Goal: Information Seeking & Learning: Learn about a topic

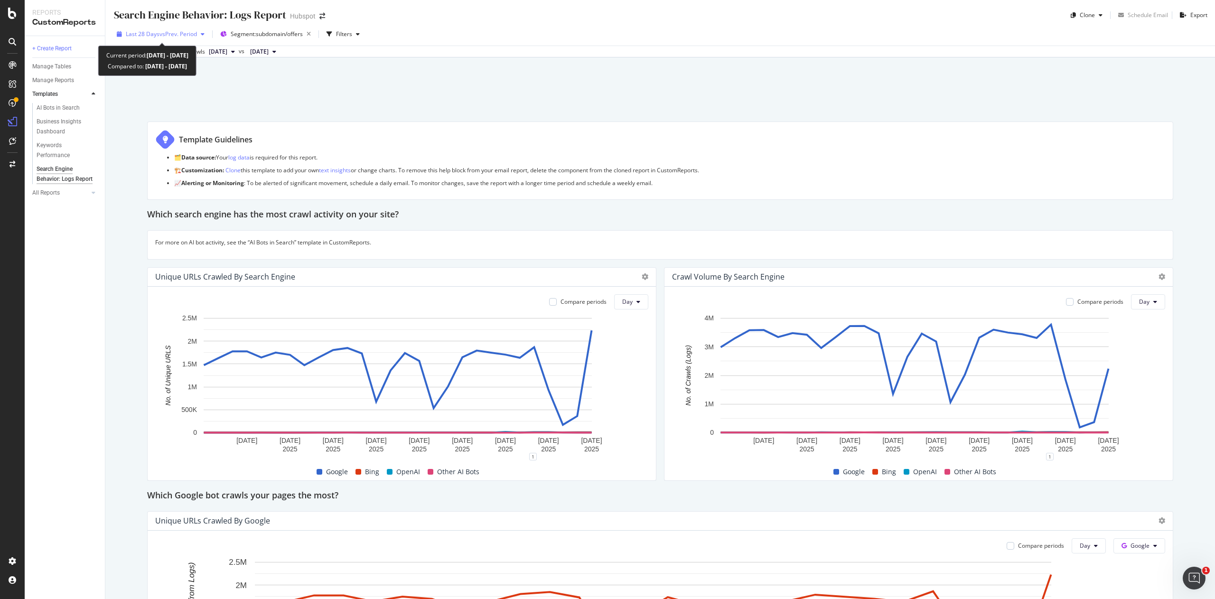
click at [182, 38] on div "Last 28 Days vs Prev. Period" at bounding box center [160, 34] width 95 height 14
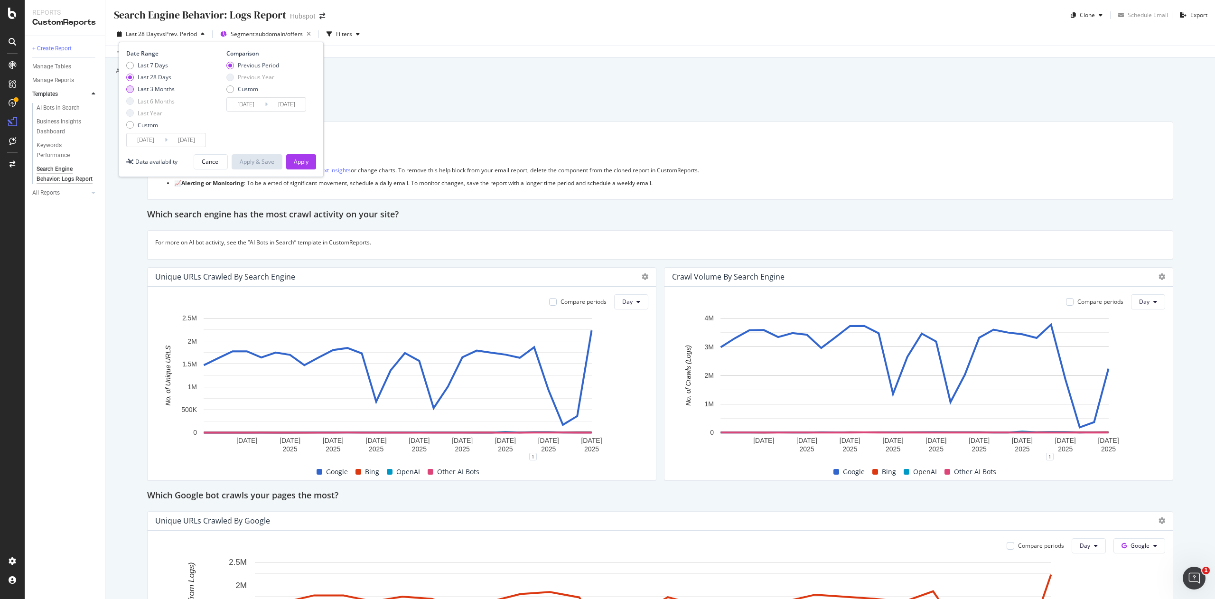
click at [155, 88] on div "Last 3 Months" at bounding box center [156, 89] width 37 height 8
type input "[DATE]"
click at [298, 163] on div "Apply" at bounding box center [301, 162] width 15 height 8
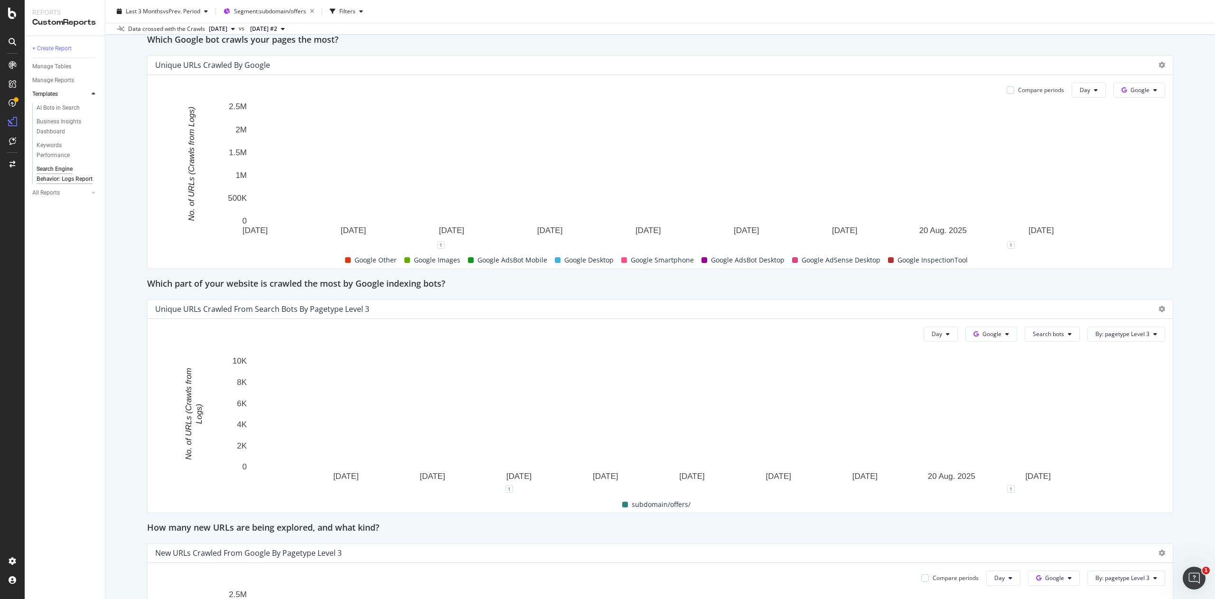
scroll to position [622, 0]
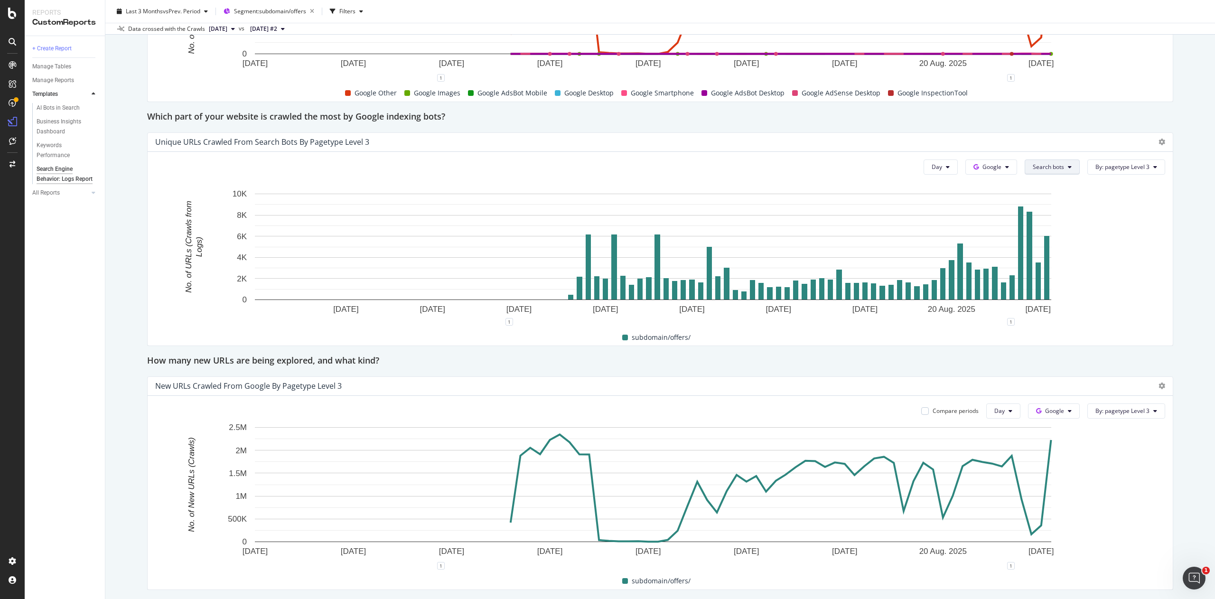
click at [1032, 171] on span "Search bots" at bounding box center [1047, 167] width 31 height 8
click at [1151, 252] on div "Day Google Search bots By: pagetype Level 3 Hold CTRL while clicking to filter …" at bounding box center [660, 249] width 1025 height 194
click at [1032, 168] on span "Search bots" at bounding box center [1047, 167] width 31 height 8
click at [1056, 271] on div "Google InspectionTool" at bounding box center [1051, 279] width 83 height 18
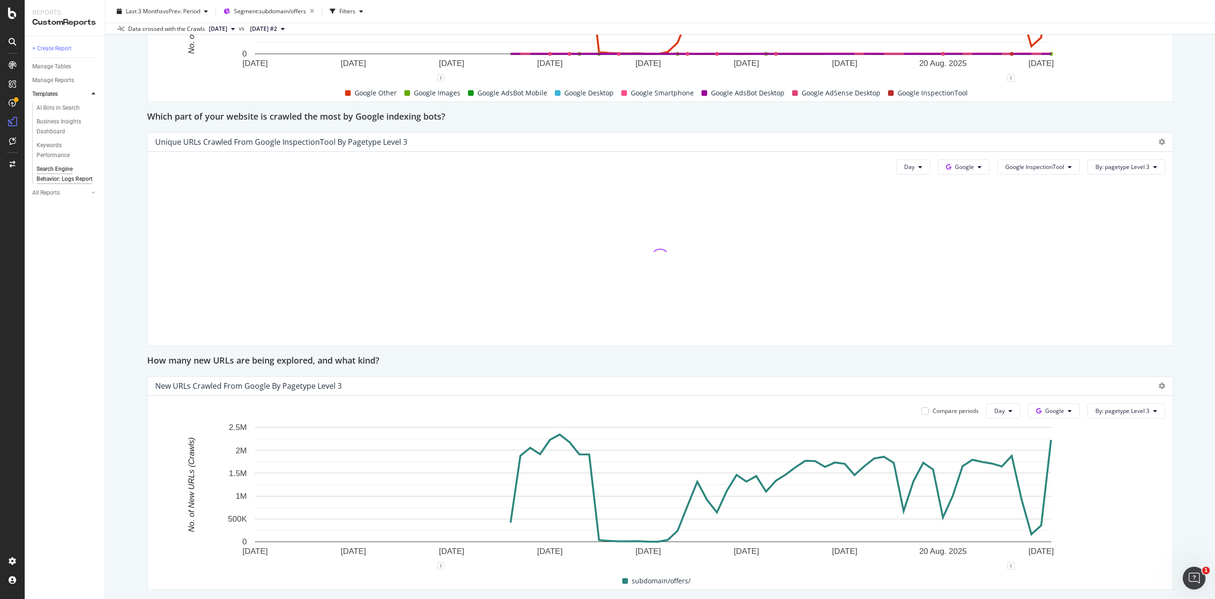
click at [1034, 178] on div "Day Google Google InspectionTool By: pagetype Level 3" at bounding box center [660, 249] width 1025 height 194
click at [1039, 174] on button "Google InspectionTool" at bounding box center [1038, 166] width 83 height 15
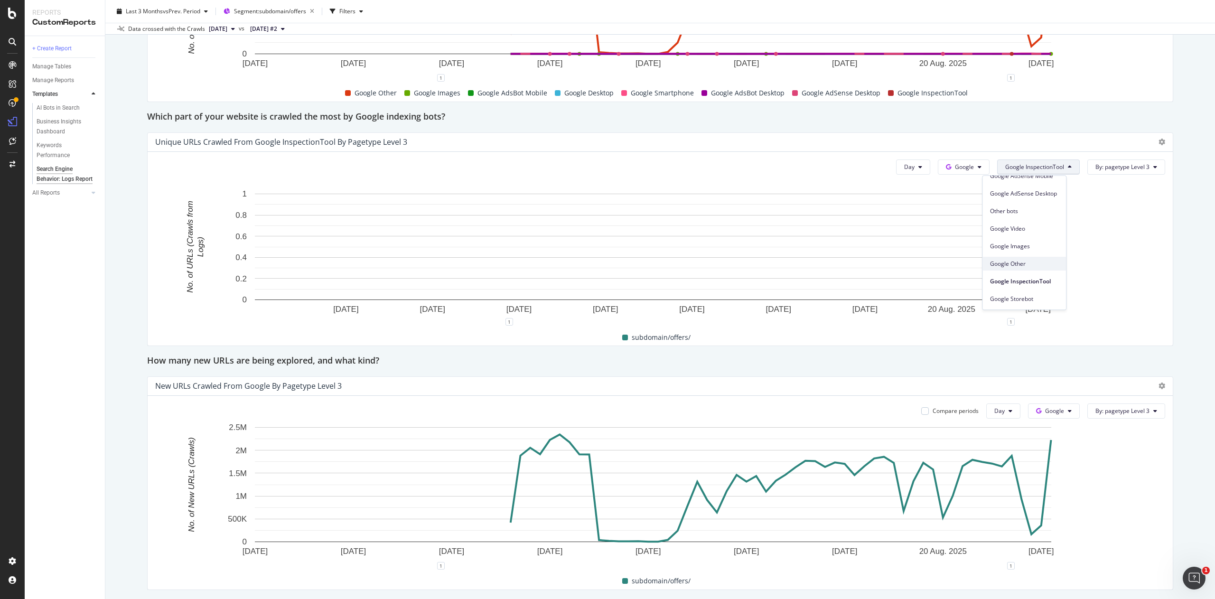
click at [1033, 268] on div "Google Other" at bounding box center [1023, 264] width 83 height 14
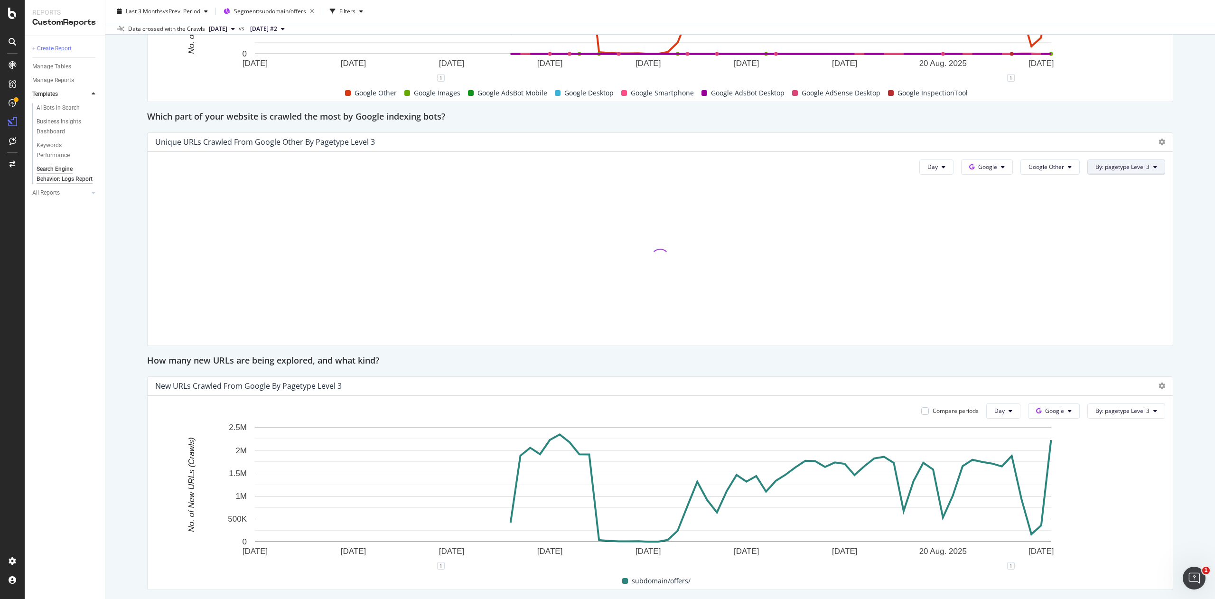
click at [1128, 170] on span "By: pagetype Level 3" at bounding box center [1122, 167] width 54 height 8
click at [1118, 218] on span "pagetype Level 1" at bounding box center [1131, 219] width 102 height 9
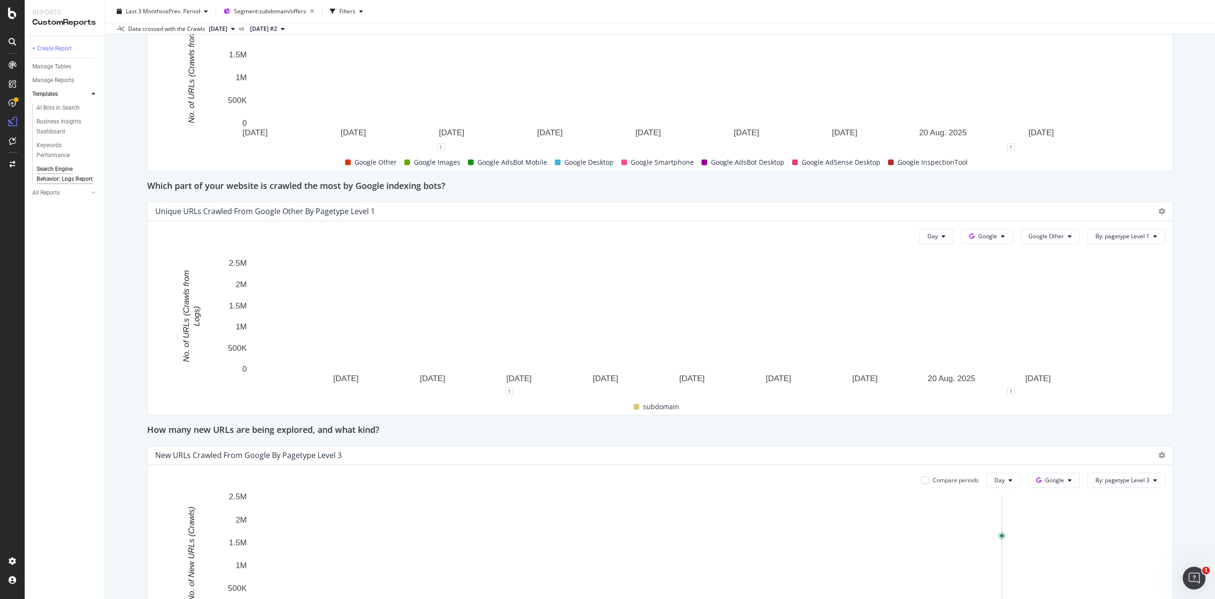
scroll to position [541, 0]
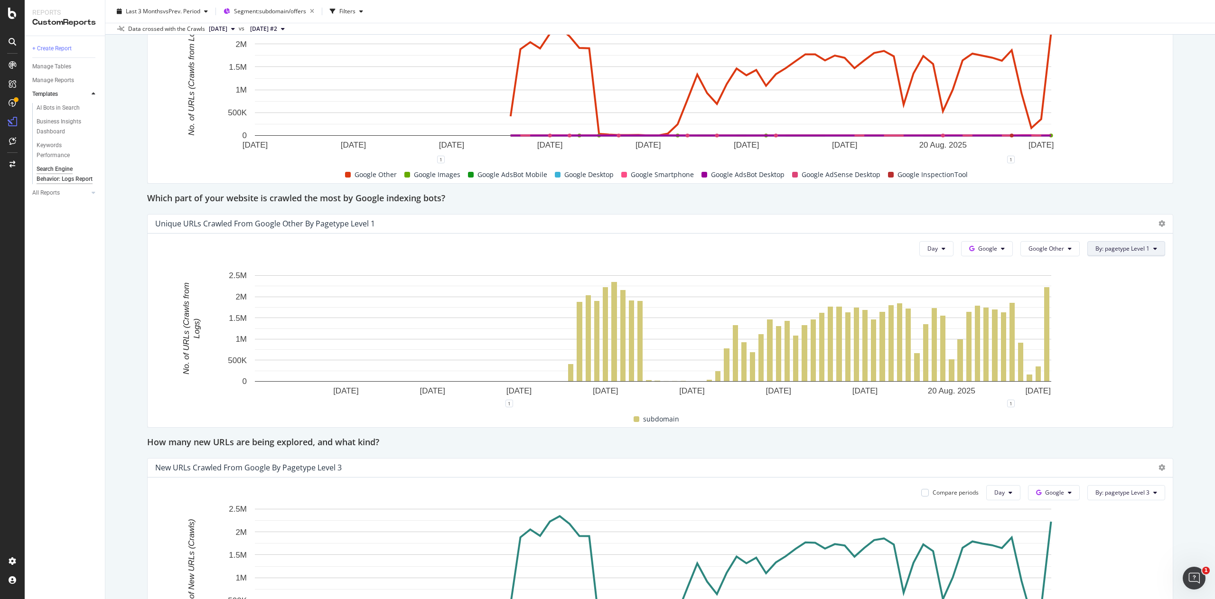
click at [1122, 243] on button "By: pagetype Level 1" at bounding box center [1126, 248] width 78 height 15
click at [1116, 352] on div "Select a Segment" at bounding box center [1104, 351] width 48 height 8
click at [1113, 303] on span "Segments" at bounding box center [1105, 301] width 27 height 8
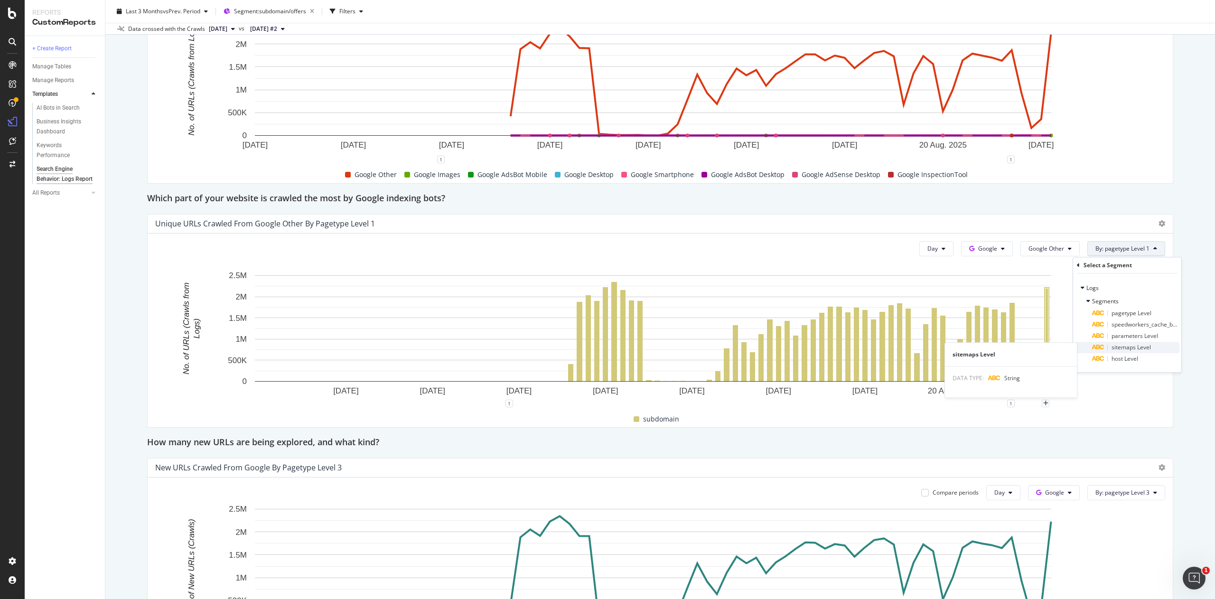
click at [1137, 349] on span "sitemaps Level" at bounding box center [1130, 347] width 39 height 8
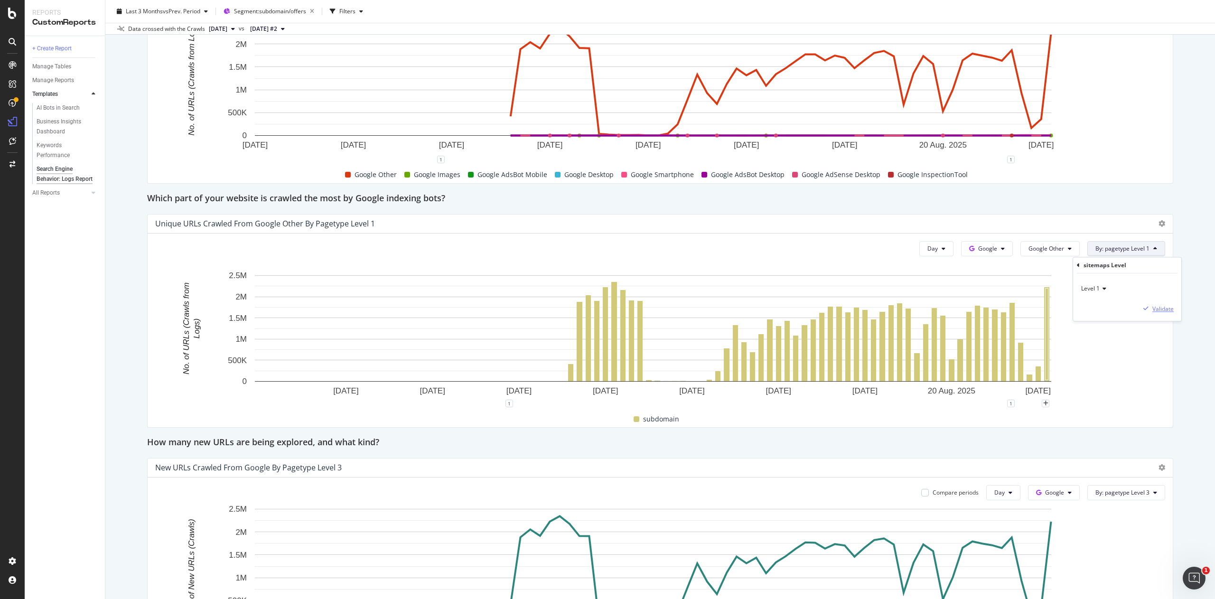
click at [1158, 309] on div "Validate" at bounding box center [1162, 309] width 21 height 8
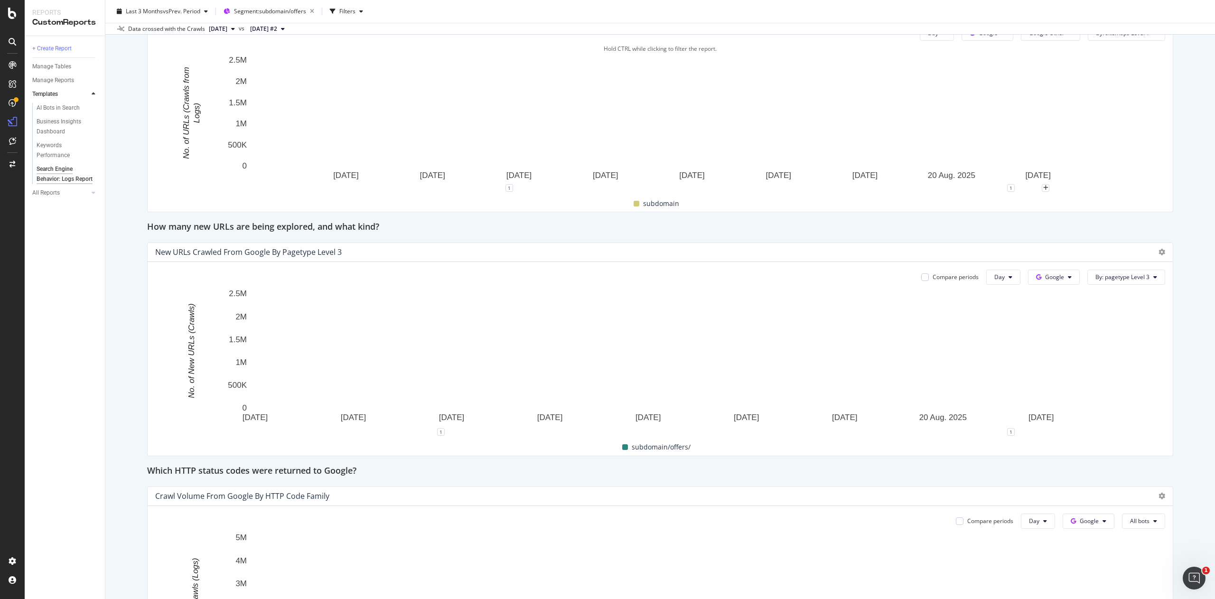
scroll to position [761, 0]
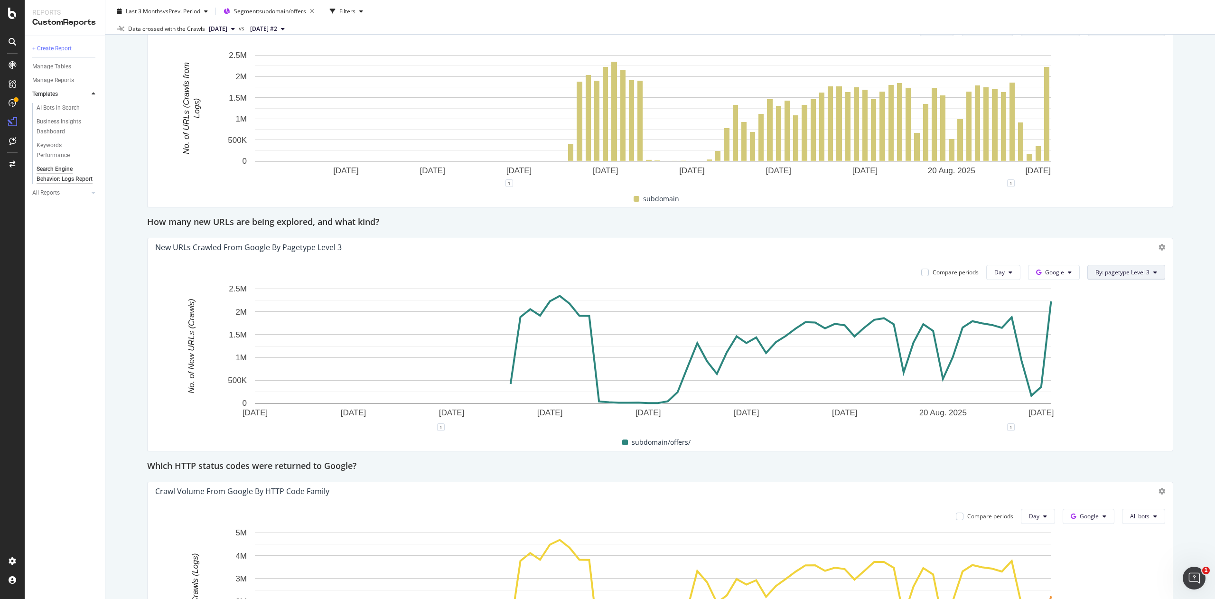
click at [1095, 276] on span "By: pagetype Level 3" at bounding box center [1122, 272] width 54 height 8
click at [1133, 305] on span "sitemaps Level 1" at bounding box center [1131, 307] width 102 height 9
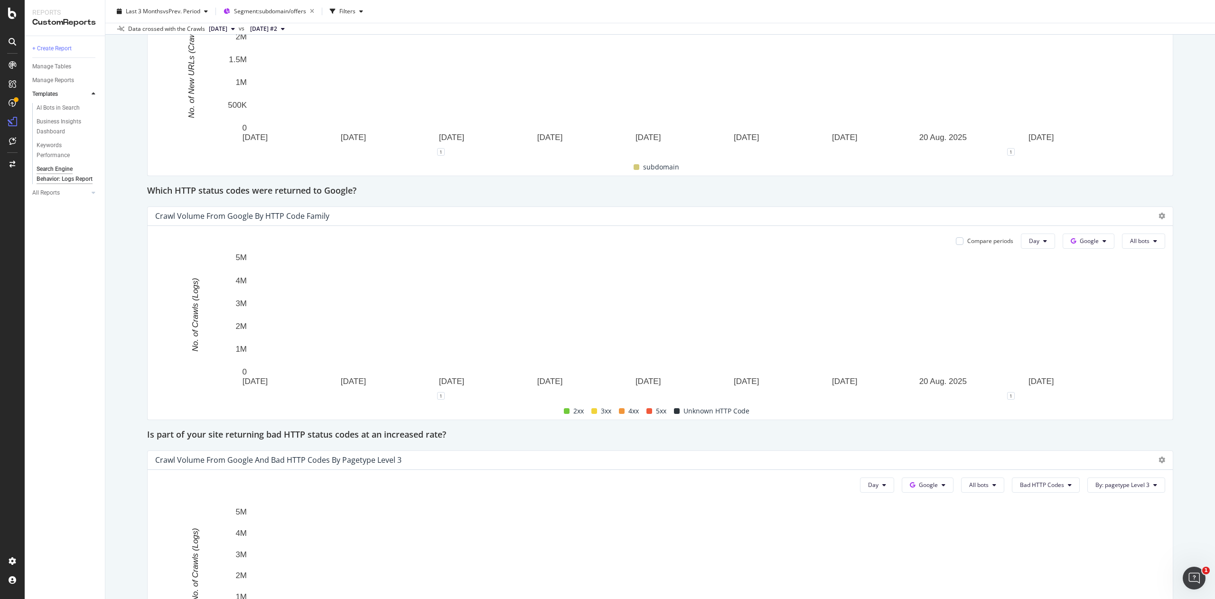
scroll to position [1042, 0]
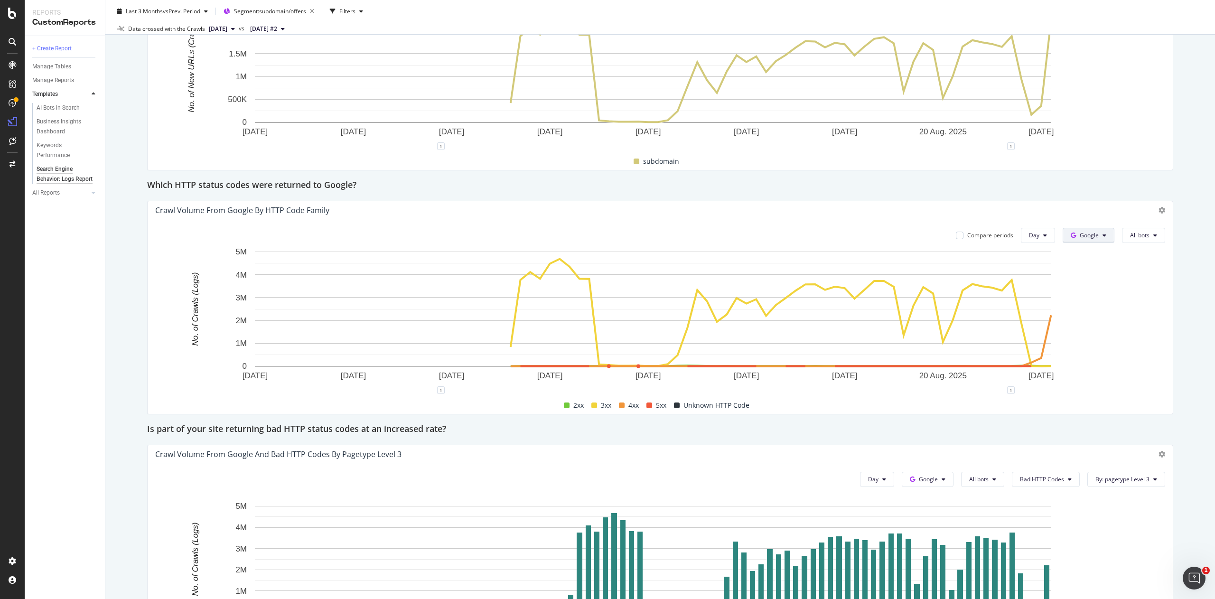
click at [1079, 233] on span "Google" at bounding box center [1088, 235] width 19 height 8
click at [1082, 285] on div "OpenAI" at bounding box center [1080, 290] width 65 height 14
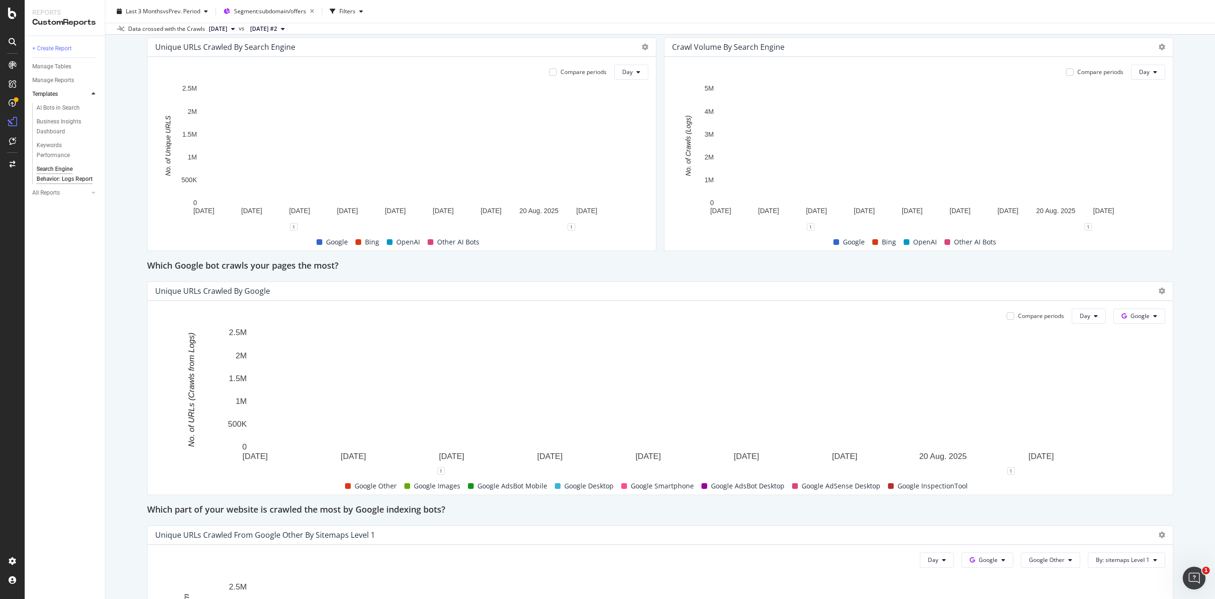
scroll to position [181, 0]
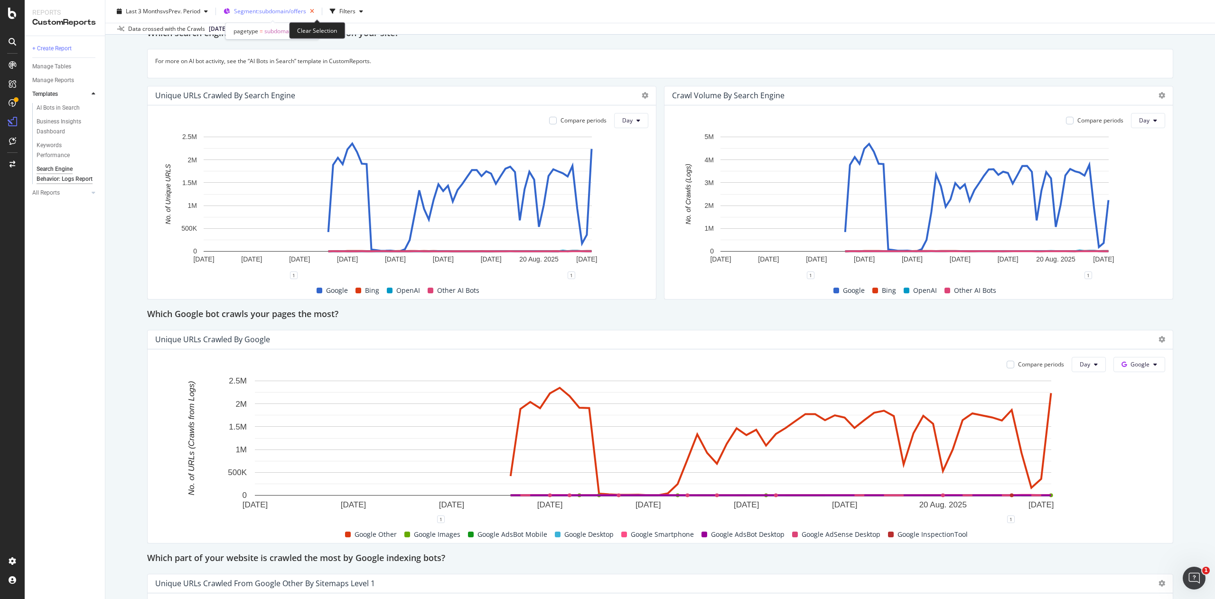
click at [314, 9] on icon "button" at bounding box center [312, 11] width 12 height 13
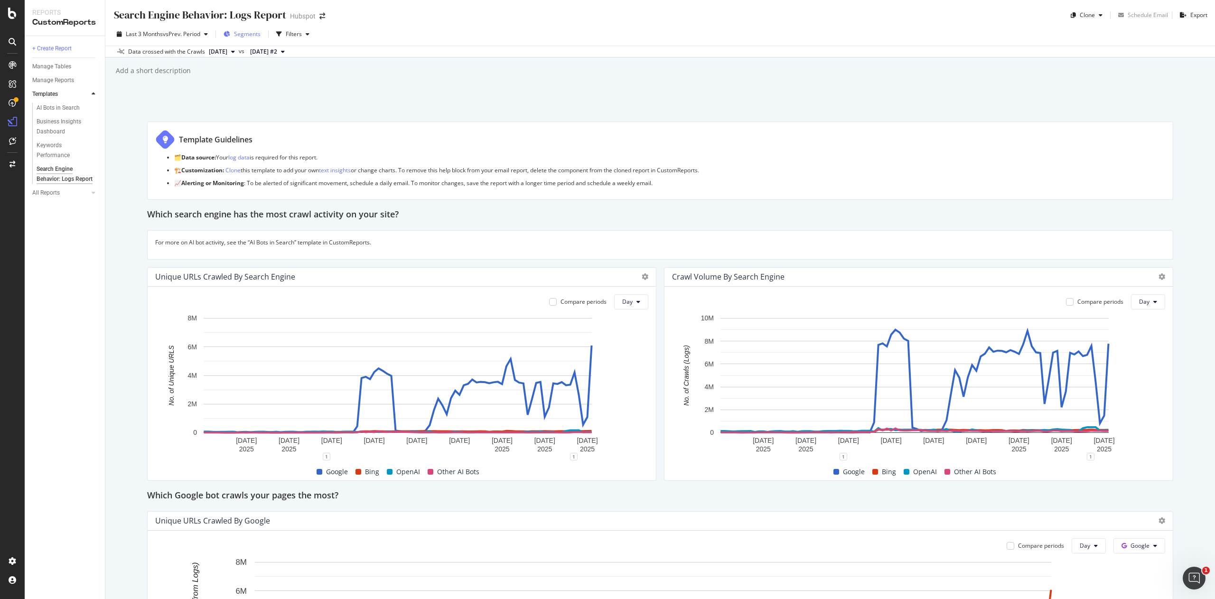
click at [260, 37] on span "Segments" at bounding box center [247, 34] width 27 height 8
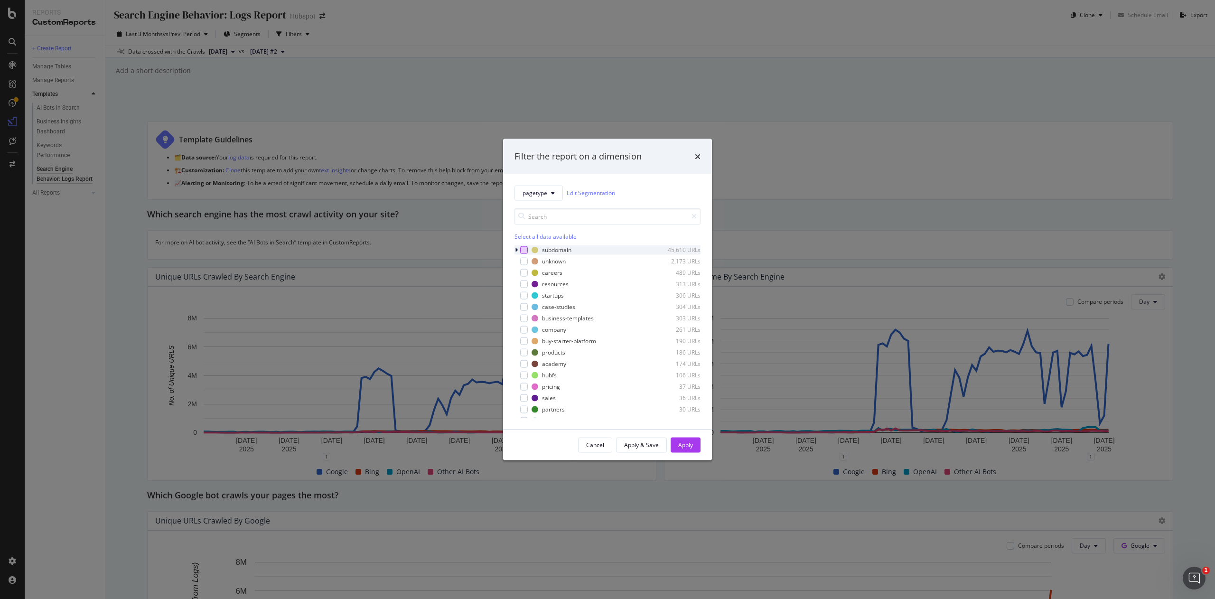
click at [524, 250] on div "modal" at bounding box center [524, 250] width 8 height 8
click at [515, 252] on icon "modal" at bounding box center [516, 250] width 3 height 6
click at [521, 247] on div "modal" at bounding box center [524, 250] width 8 height 8
click at [522, 272] on div "modal" at bounding box center [524, 273] width 8 height 8
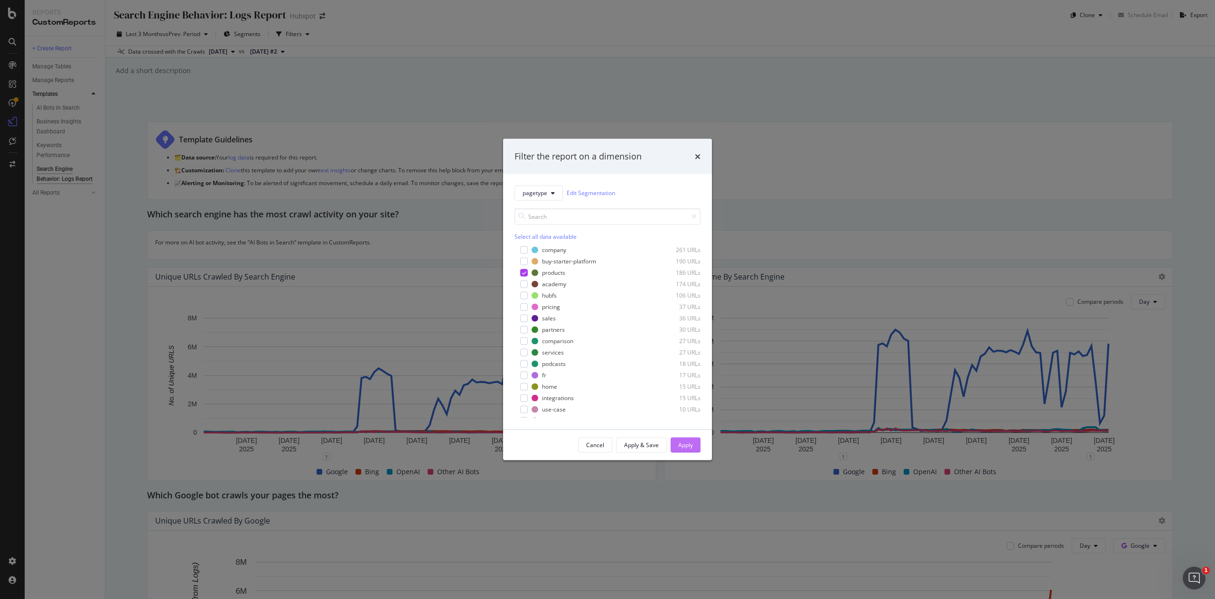
click at [678, 441] on div "Apply" at bounding box center [685, 445] width 15 height 8
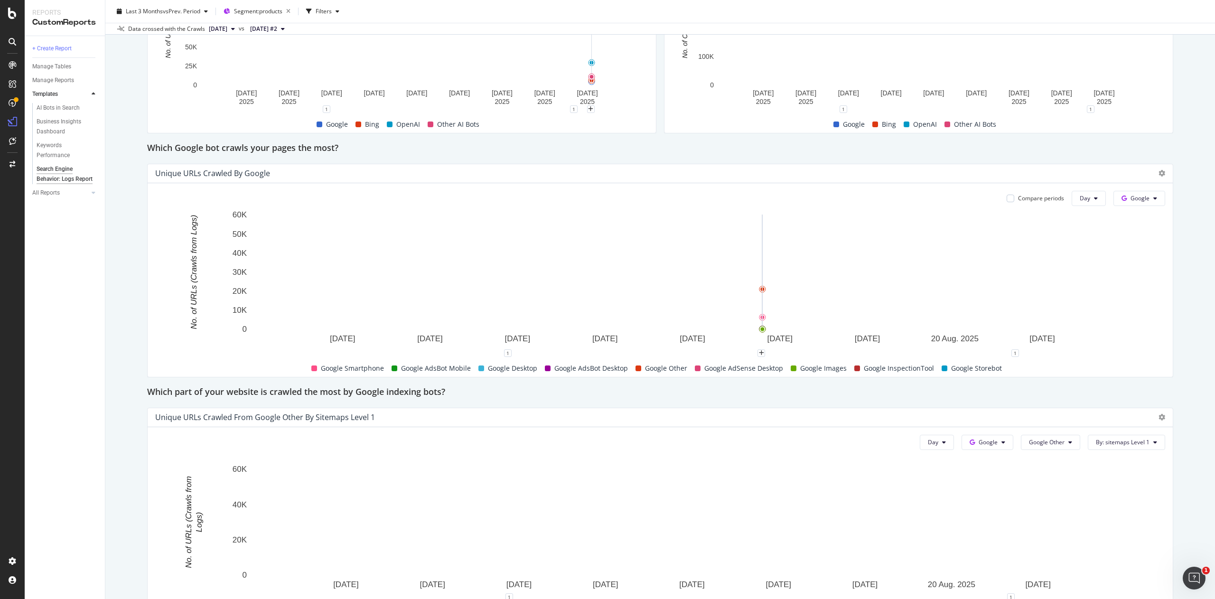
scroll to position [252, 0]
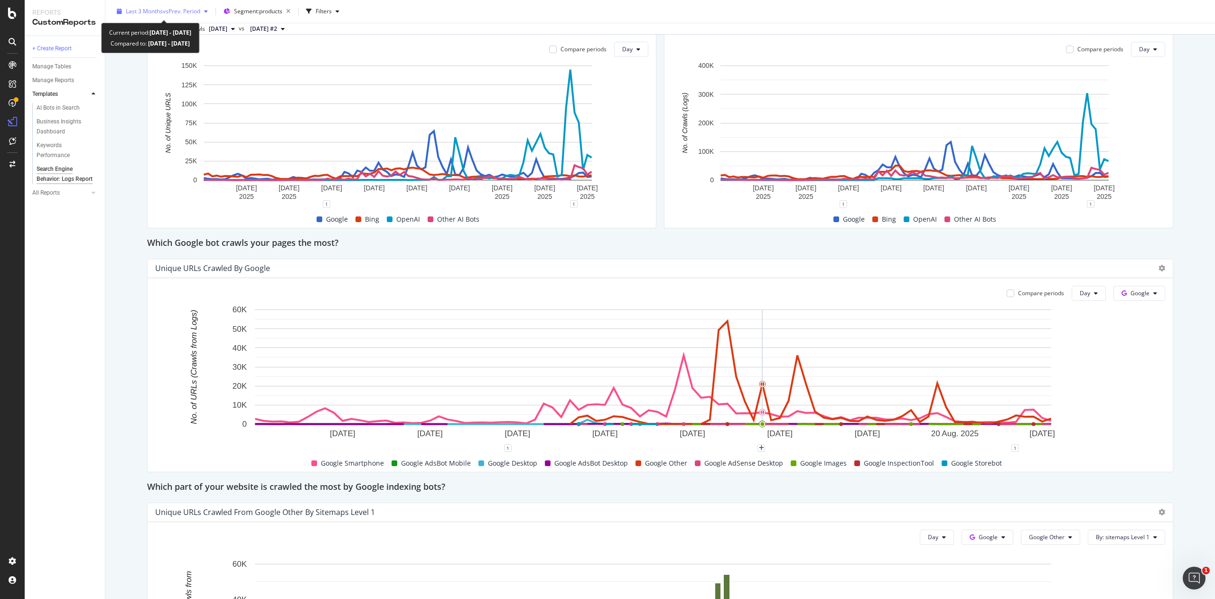
click at [207, 11] on icon "button" at bounding box center [206, 12] width 4 height 6
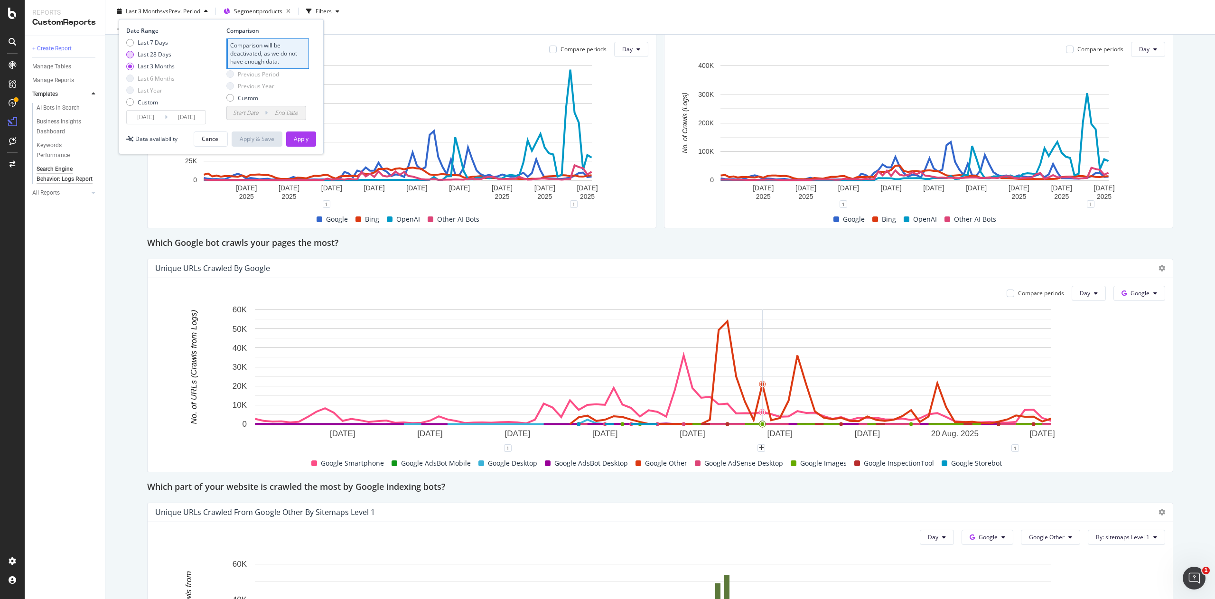
click at [158, 58] on div "Last 28 Days" at bounding box center [155, 54] width 34 height 8
type input "[DATE]"
click at [301, 137] on div "Apply" at bounding box center [301, 139] width 15 height 8
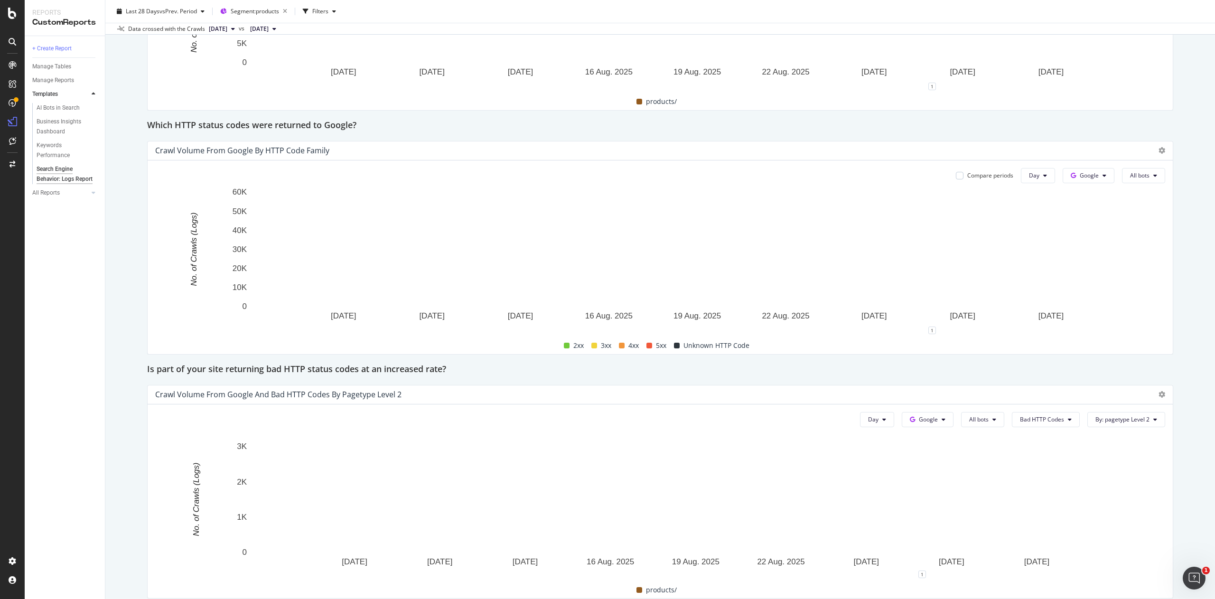
scroll to position [1101, 0]
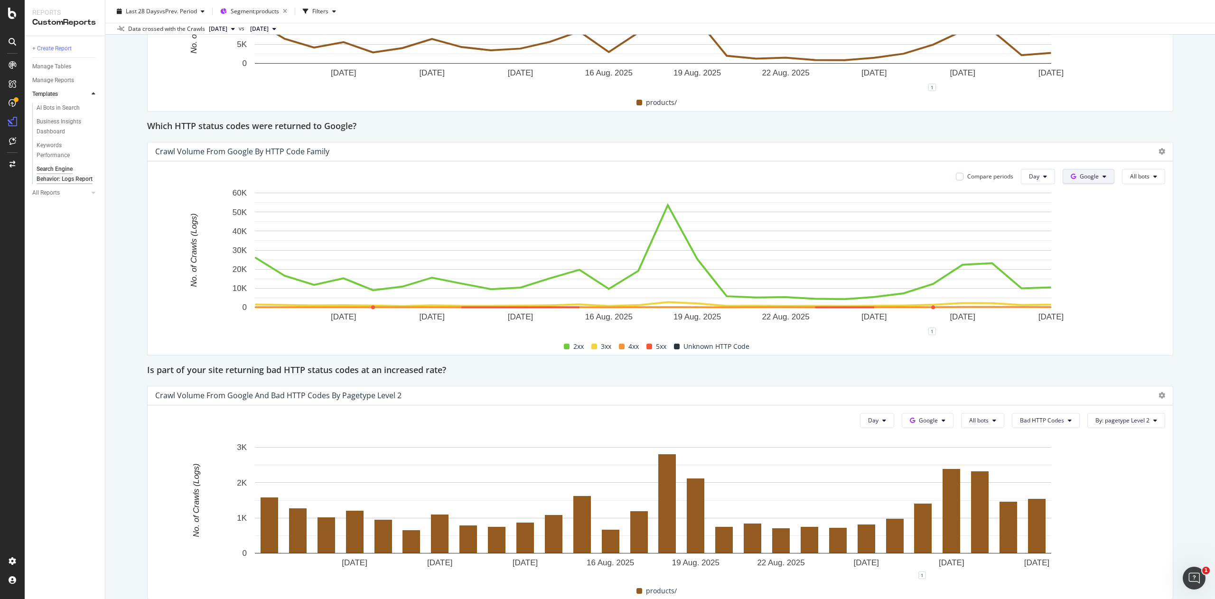
click at [1079, 178] on span "Google" at bounding box center [1088, 176] width 19 height 8
click at [1075, 232] on span "OpenAI" at bounding box center [1088, 231] width 35 height 9
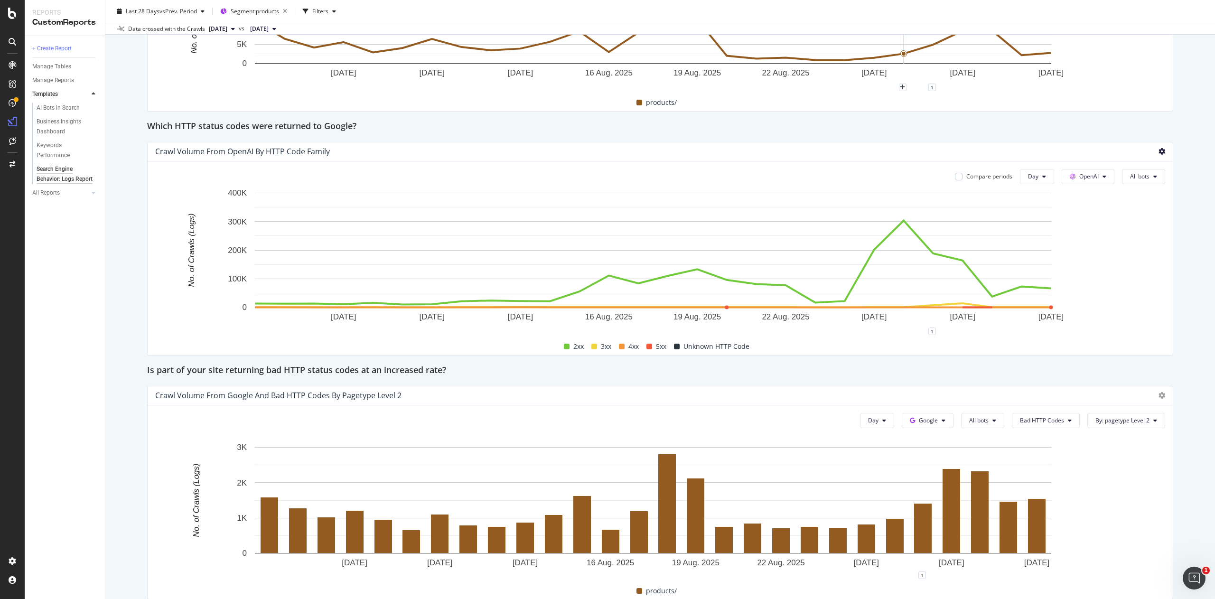
click at [1158, 154] on icon at bounding box center [1161, 151] width 7 height 7
click at [287, 13] on icon "button" at bounding box center [285, 11] width 12 height 13
